Goal: Check status: Check status

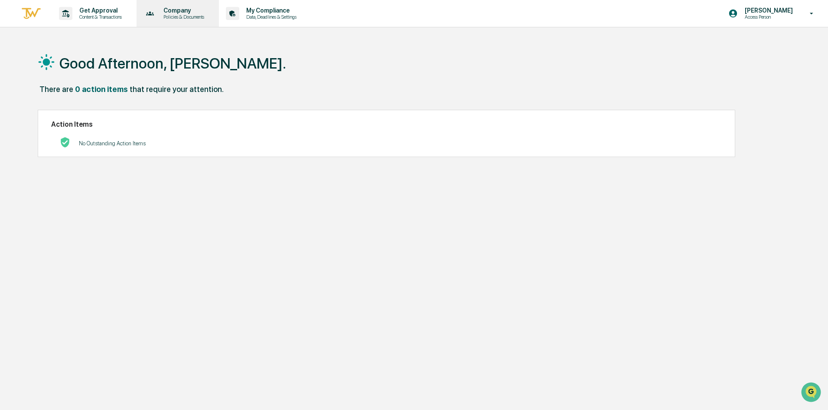
click at [150, 12] on icon at bounding box center [150, 13] width 13 height 13
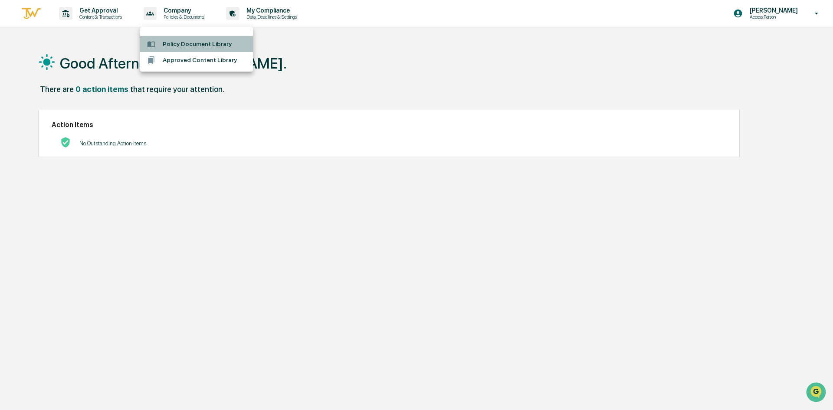
click at [187, 39] on li "Policy Document Library" at bounding box center [196, 44] width 113 height 16
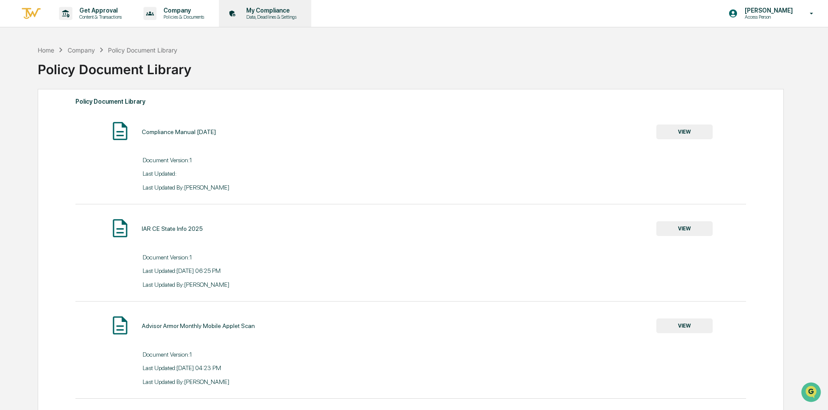
click at [253, 17] on p "Data, Deadlines & Settings" at bounding box center [270, 17] width 62 height 6
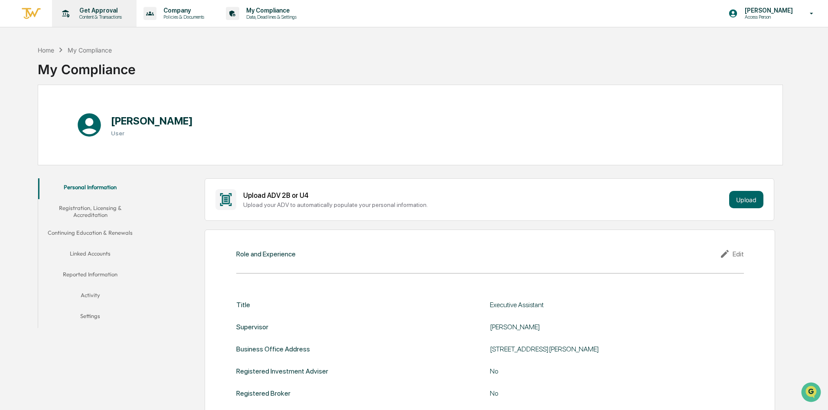
click at [86, 13] on p "Get Approval" at bounding box center [99, 10] width 54 height 7
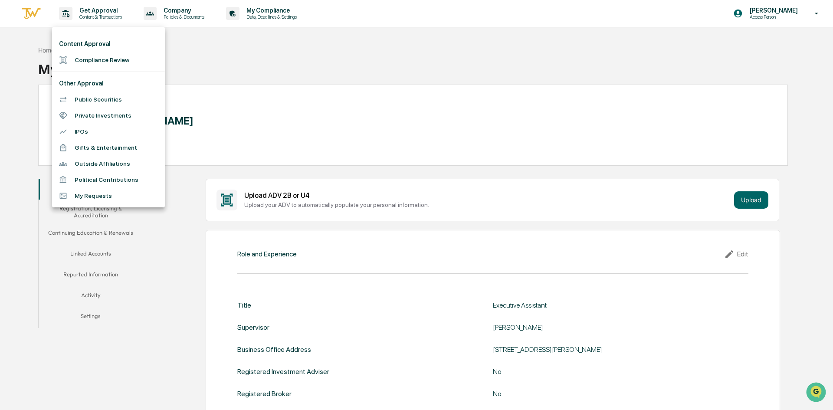
click at [127, 101] on li "Public Securities" at bounding box center [108, 99] width 113 height 16
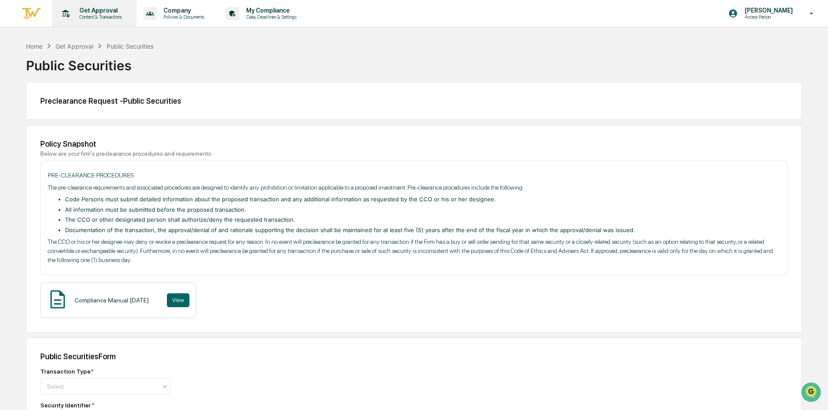
click at [83, 16] on p "Content & Transactions" at bounding box center [99, 17] width 54 height 6
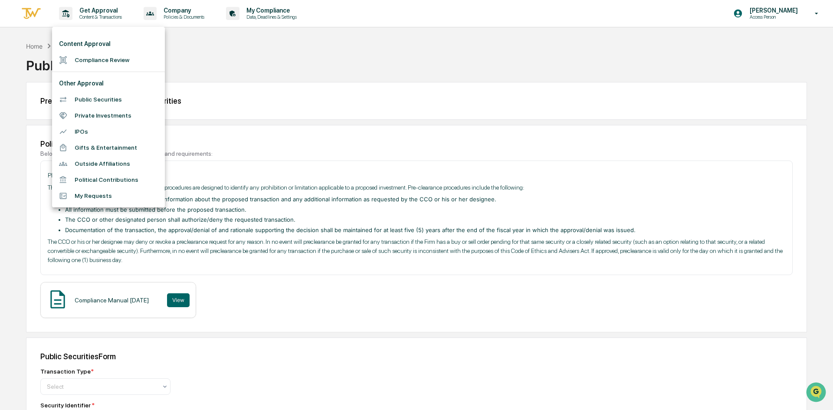
click at [104, 113] on li "Private Investments" at bounding box center [108, 116] width 113 height 16
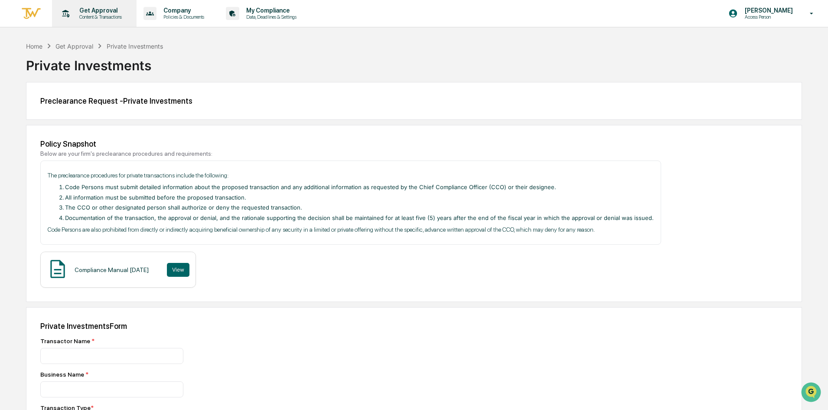
click at [74, 18] on p "Content & Transactions" at bounding box center [99, 17] width 54 height 6
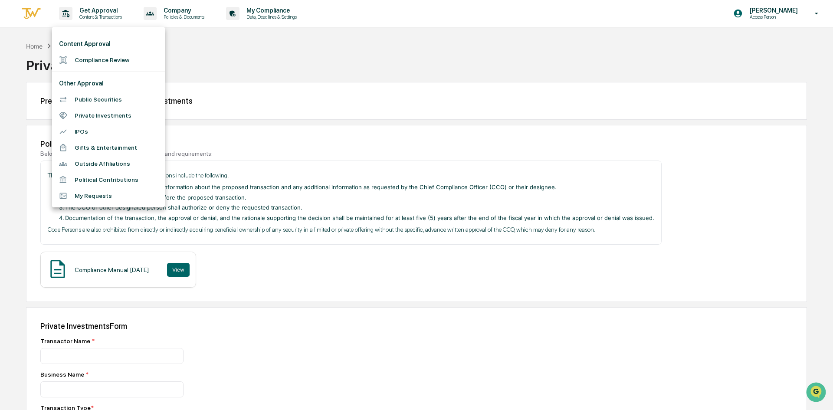
click at [131, 162] on li "Outside Affiliations" at bounding box center [108, 164] width 113 height 16
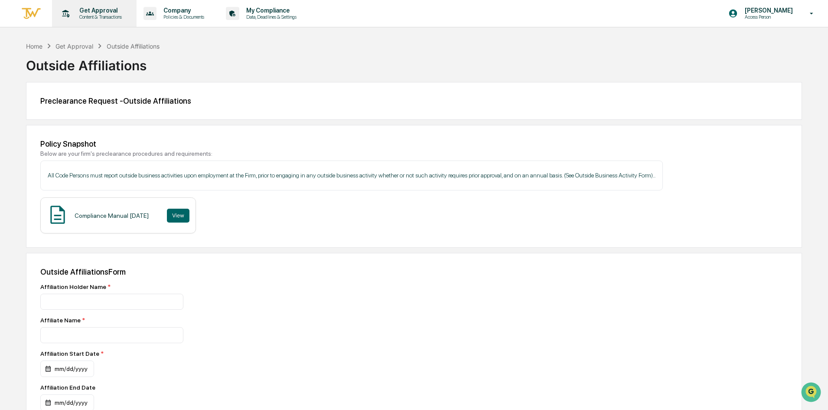
click at [67, 19] on icon at bounding box center [65, 13] width 13 height 13
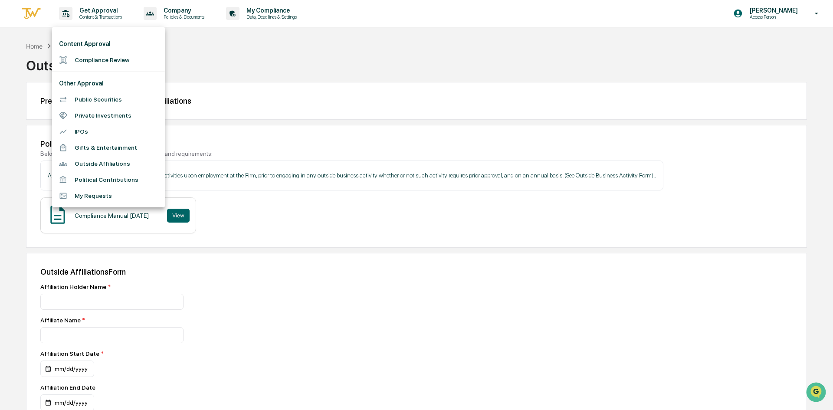
click at [134, 191] on li "My Requests" at bounding box center [108, 196] width 113 height 16
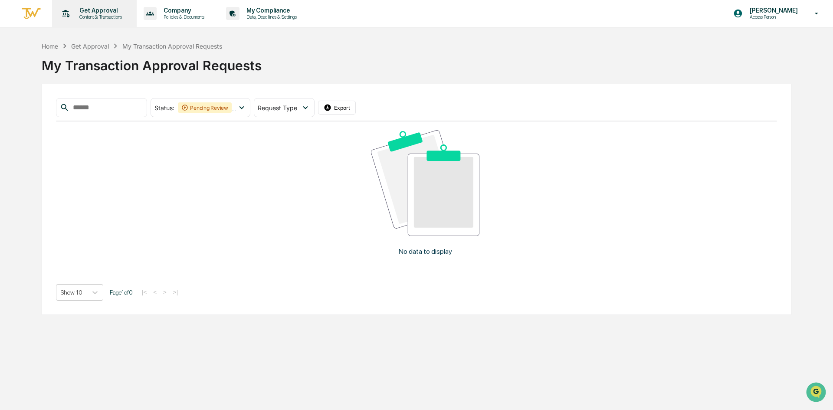
click at [102, 16] on p "Content & Transactions" at bounding box center [99, 17] width 54 height 6
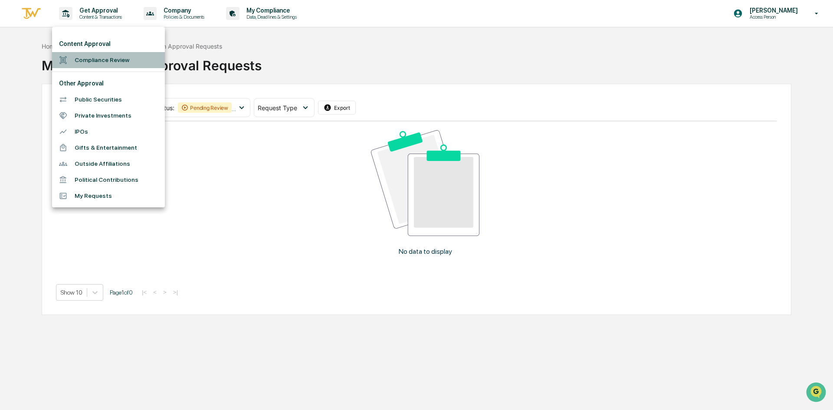
click at [113, 59] on li "Compliance Review" at bounding box center [108, 60] width 113 height 16
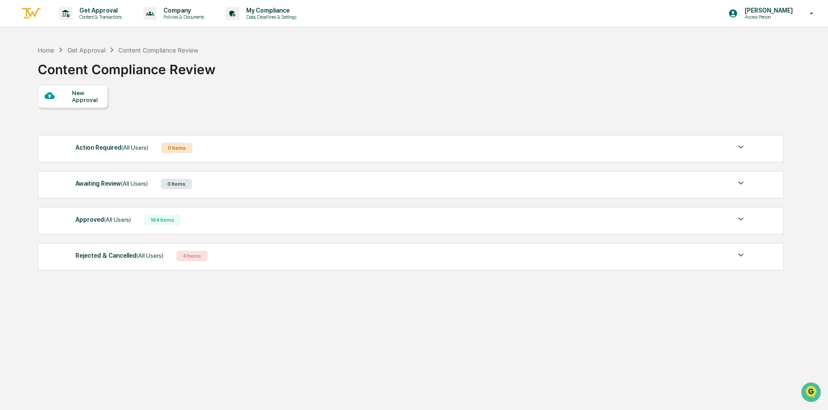
click at [145, 221] on div "164 Items" at bounding box center [162, 220] width 37 height 10
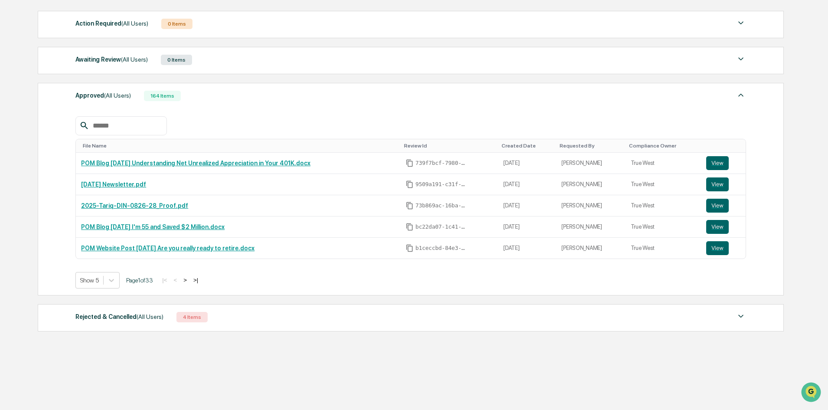
scroll to position [81, 0]
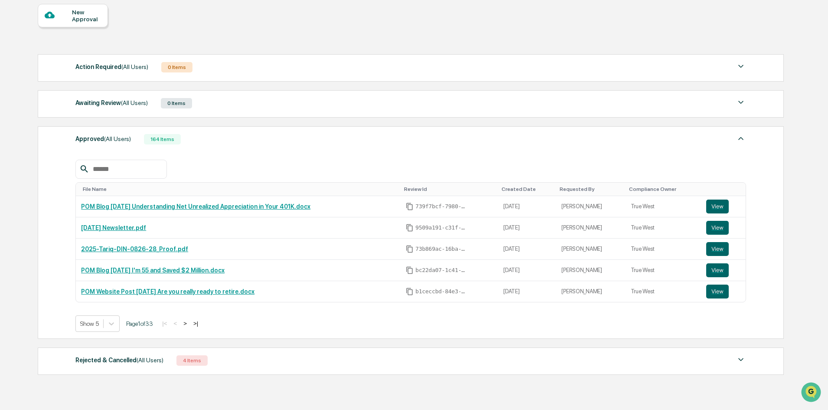
click at [152, 68] on div "Action Required (All Users) 0 Items" at bounding box center [410, 67] width 671 height 12
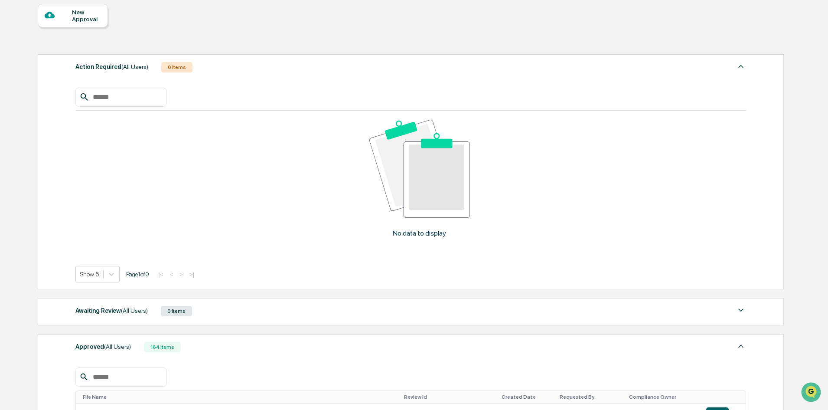
click at [152, 68] on div "Action Required (All Users) 0 Items" at bounding box center [410, 67] width 671 height 12
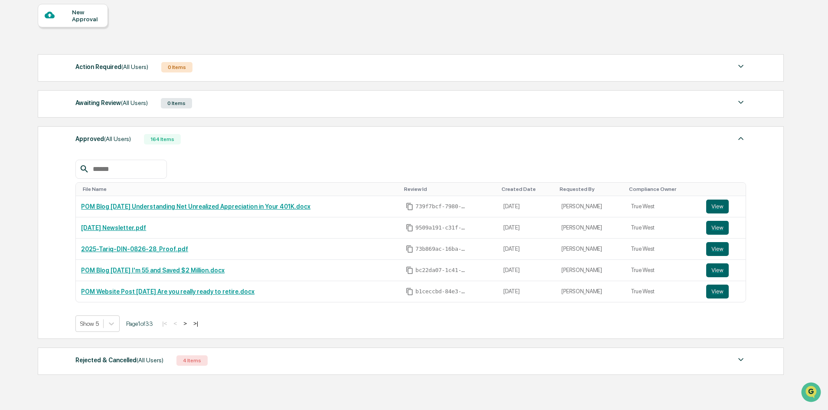
click at [148, 99] on div "Awaiting Review (All Users) 0 Items" at bounding box center [410, 103] width 671 height 12
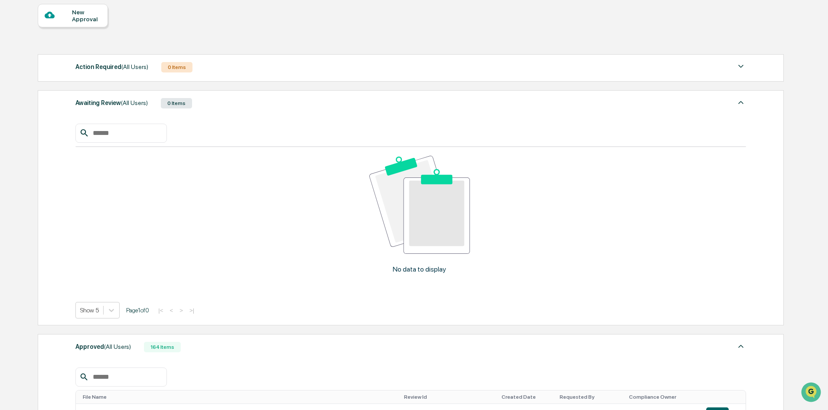
click at [148, 99] on div "Awaiting Review (All Users) 0 Items" at bounding box center [410, 103] width 671 height 12
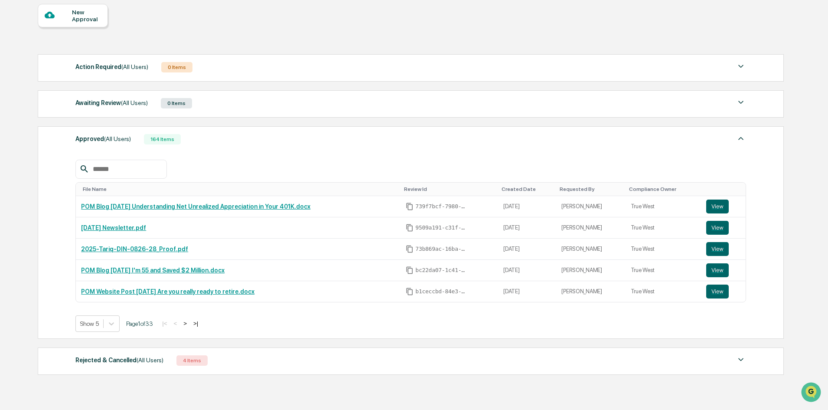
click at [189, 322] on button ">" at bounding box center [185, 323] width 9 height 7
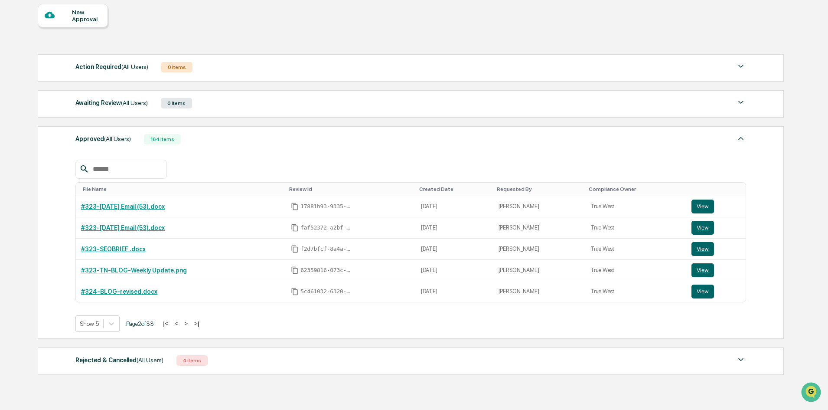
click at [190, 324] on button ">" at bounding box center [186, 323] width 9 height 7
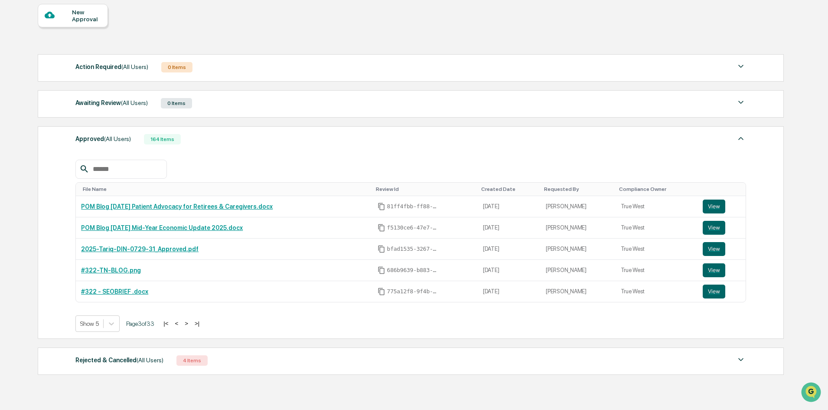
click at [191, 325] on button ">" at bounding box center [186, 323] width 9 height 7
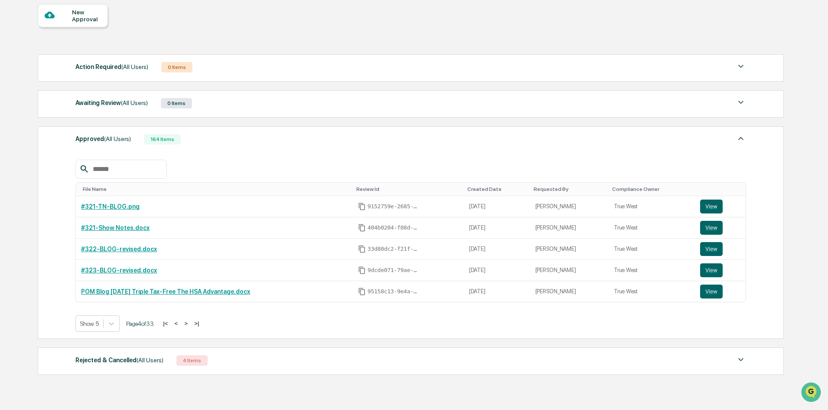
click at [190, 325] on button ">" at bounding box center [186, 323] width 9 height 7
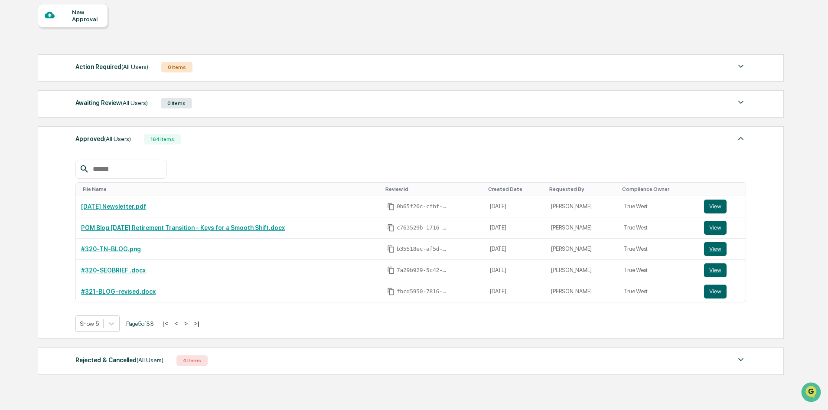
click at [190, 325] on button ">" at bounding box center [186, 323] width 9 height 7
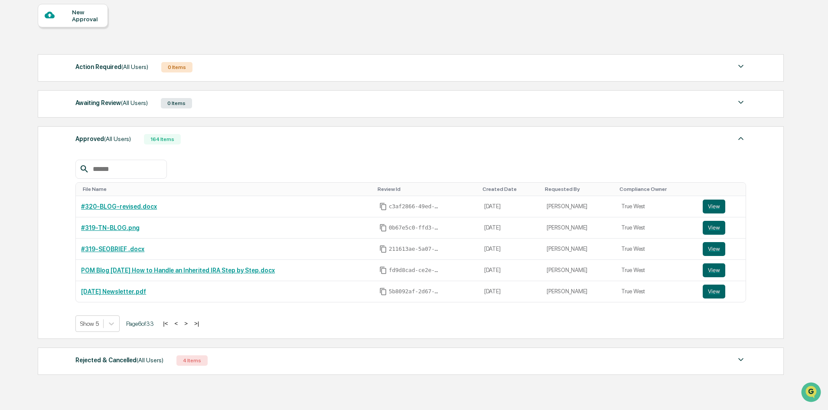
click at [190, 325] on button ">" at bounding box center [186, 323] width 9 height 7
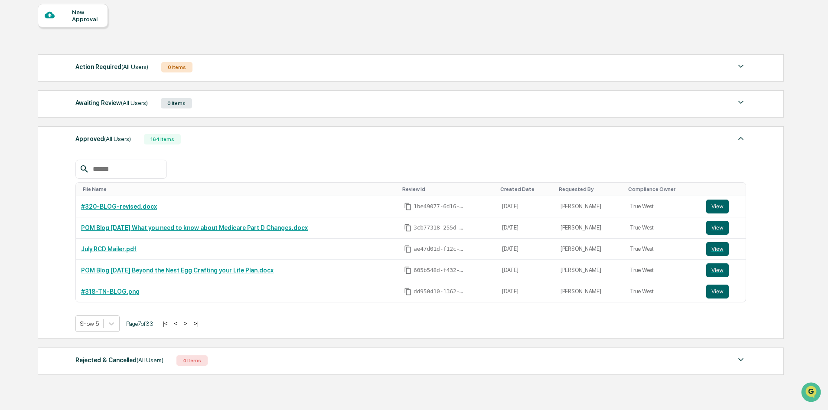
click at [190, 325] on button ">" at bounding box center [185, 323] width 9 height 7
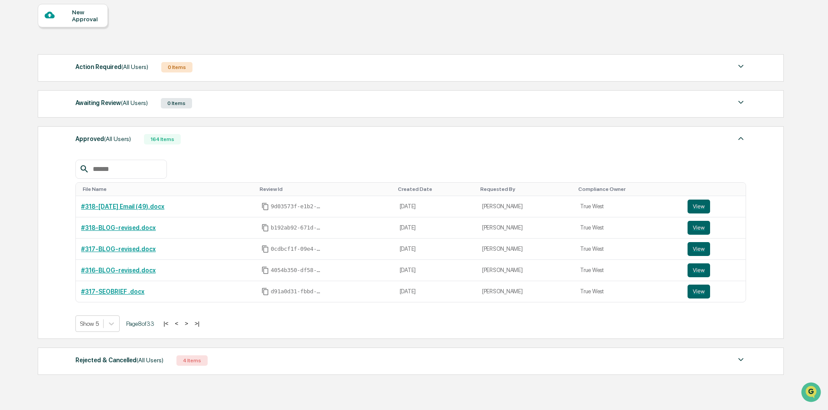
click at [178, 322] on button "<" at bounding box center [176, 323] width 9 height 7
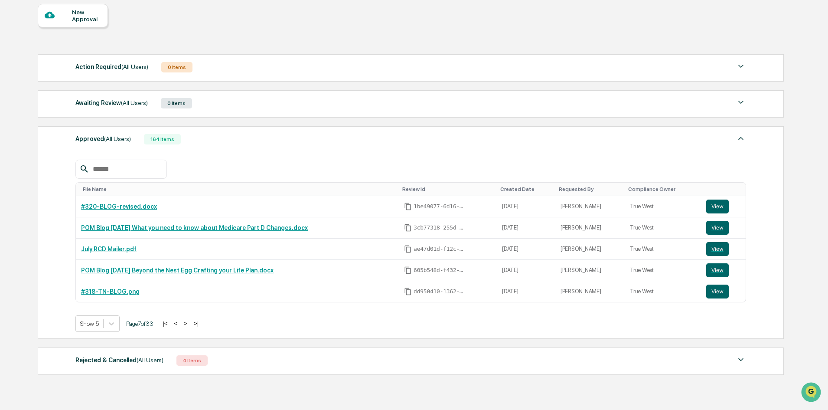
click at [179, 322] on button "<" at bounding box center [175, 323] width 9 height 7
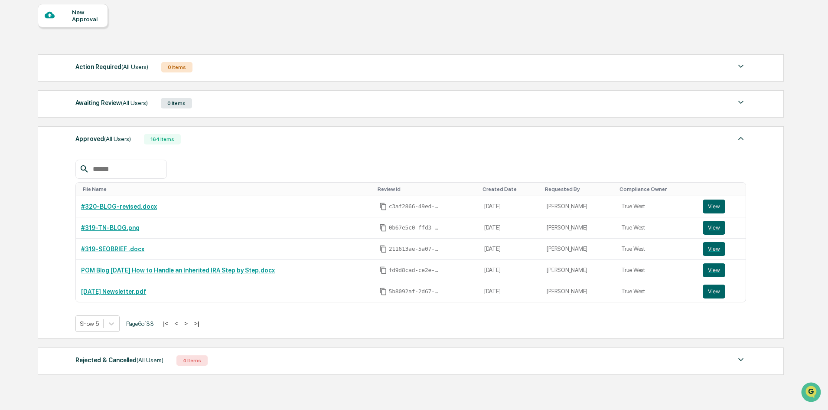
click at [179, 322] on button "<" at bounding box center [176, 323] width 9 height 7
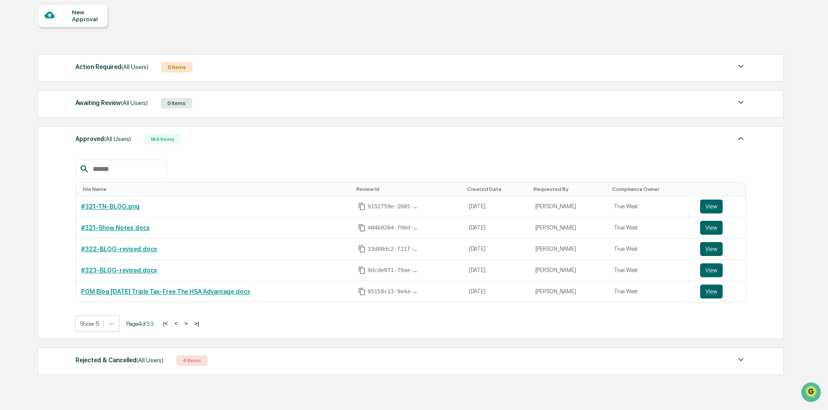
click at [179, 322] on button "<" at bounding box center [176, 323] width 9 height 7
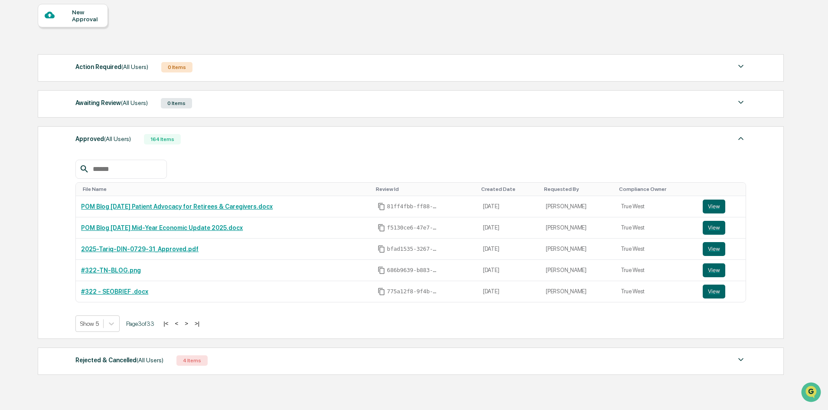
click at [179, 322] on button "<" at bounding box center [176, 323] width 9 height 7
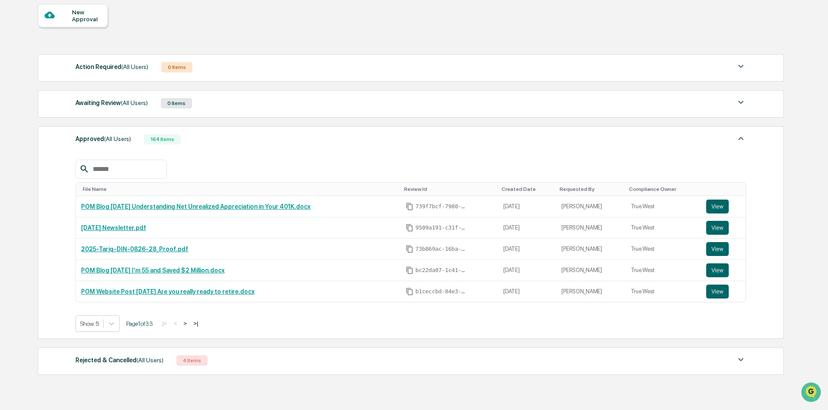
click at [187, 322] on button ">" at bounding box center [185, 323] width 9 height 7
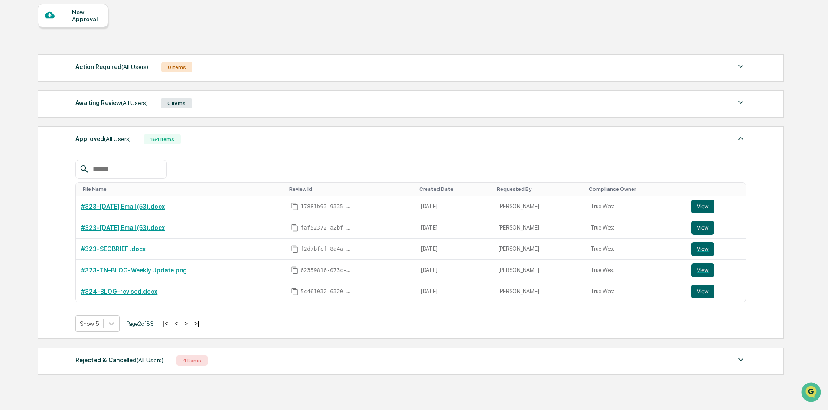
click at [187, 322] on button ">" at bounding box center [186, 323] width 9 height 7
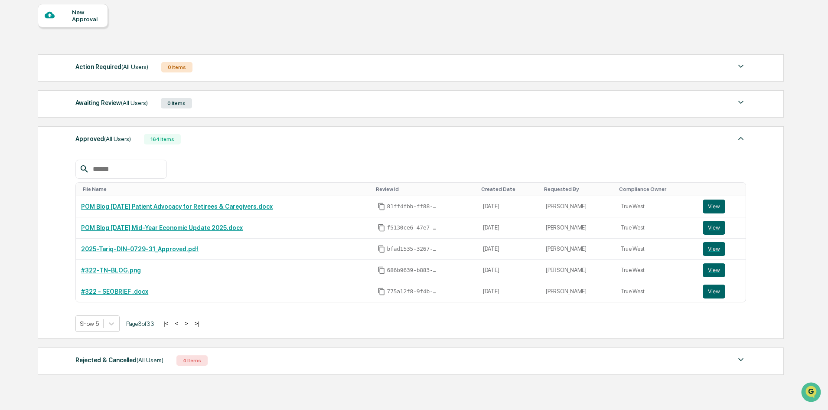
click at [187, 322] on button ">" at bounding box center [186, 323] width 9 height 7
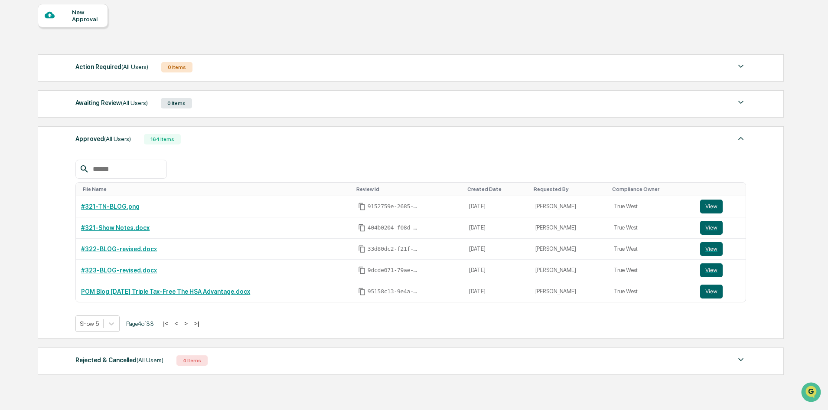
click at [157, 361] on span "(All Users)" at bounding box center [150, 359] width 27 height 7
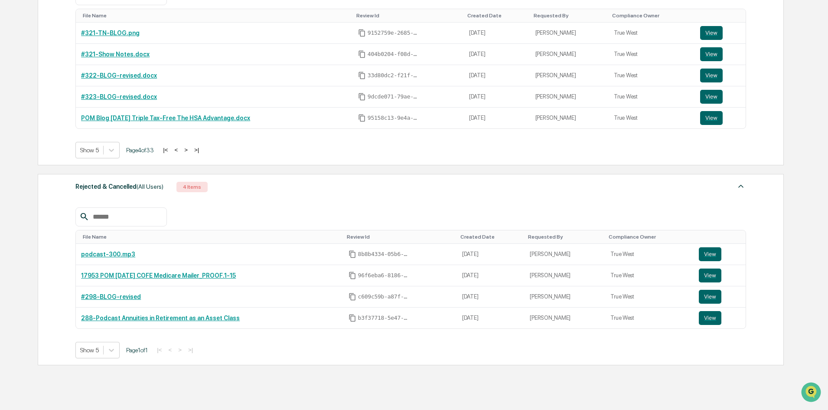
scroll to position [0, 0]
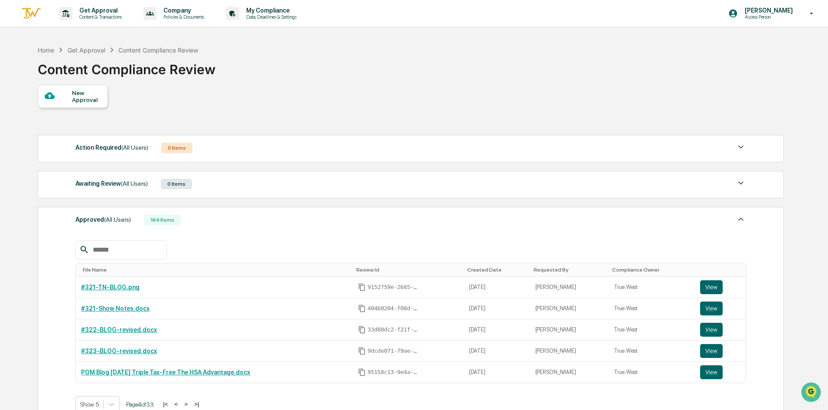
click at [83, 145] on div "Action Required (All Users)" at bounding box center [111, 147] width 73 height 11
